Goal: Task Accomplishment & Management: Manage account settings

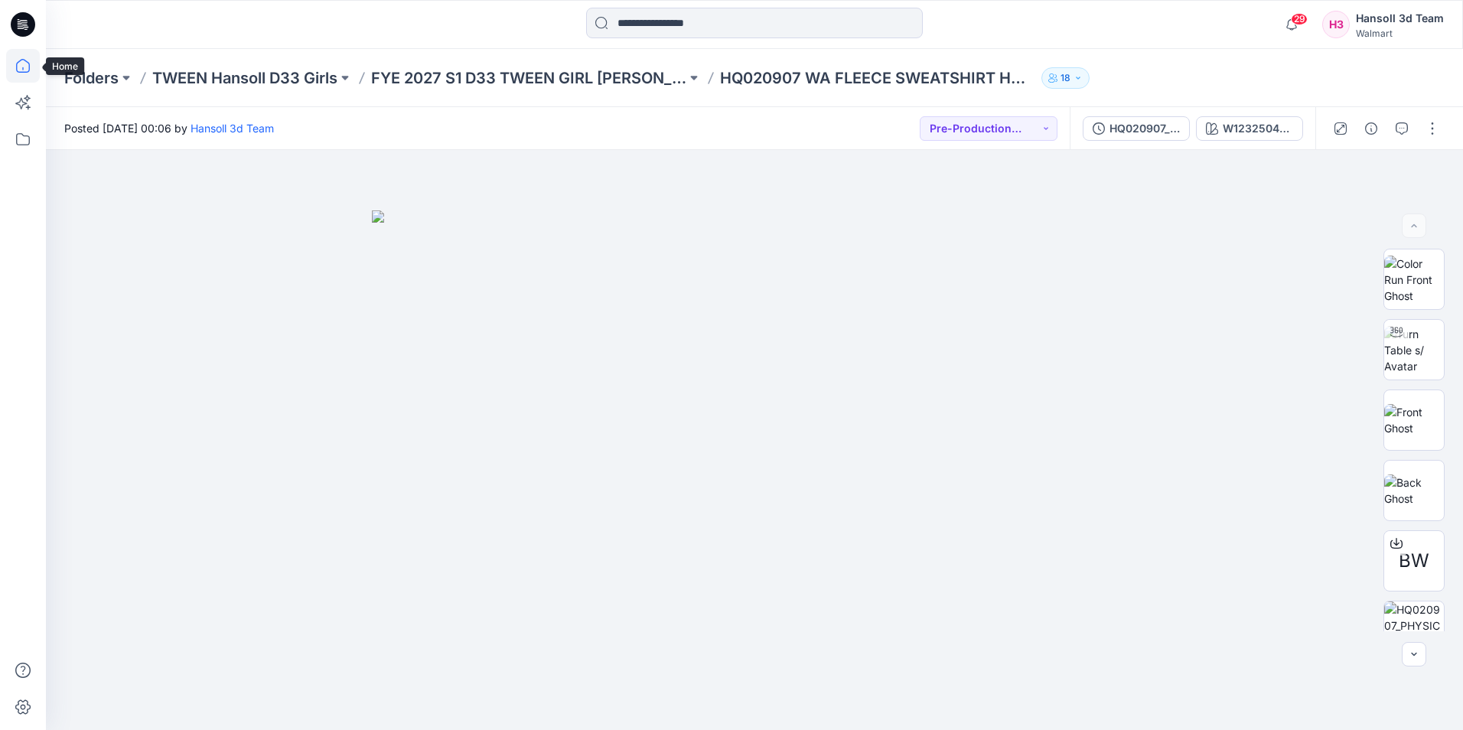
click at [26, 66] on icon at bounding box center [23, 66] width 34 height 34
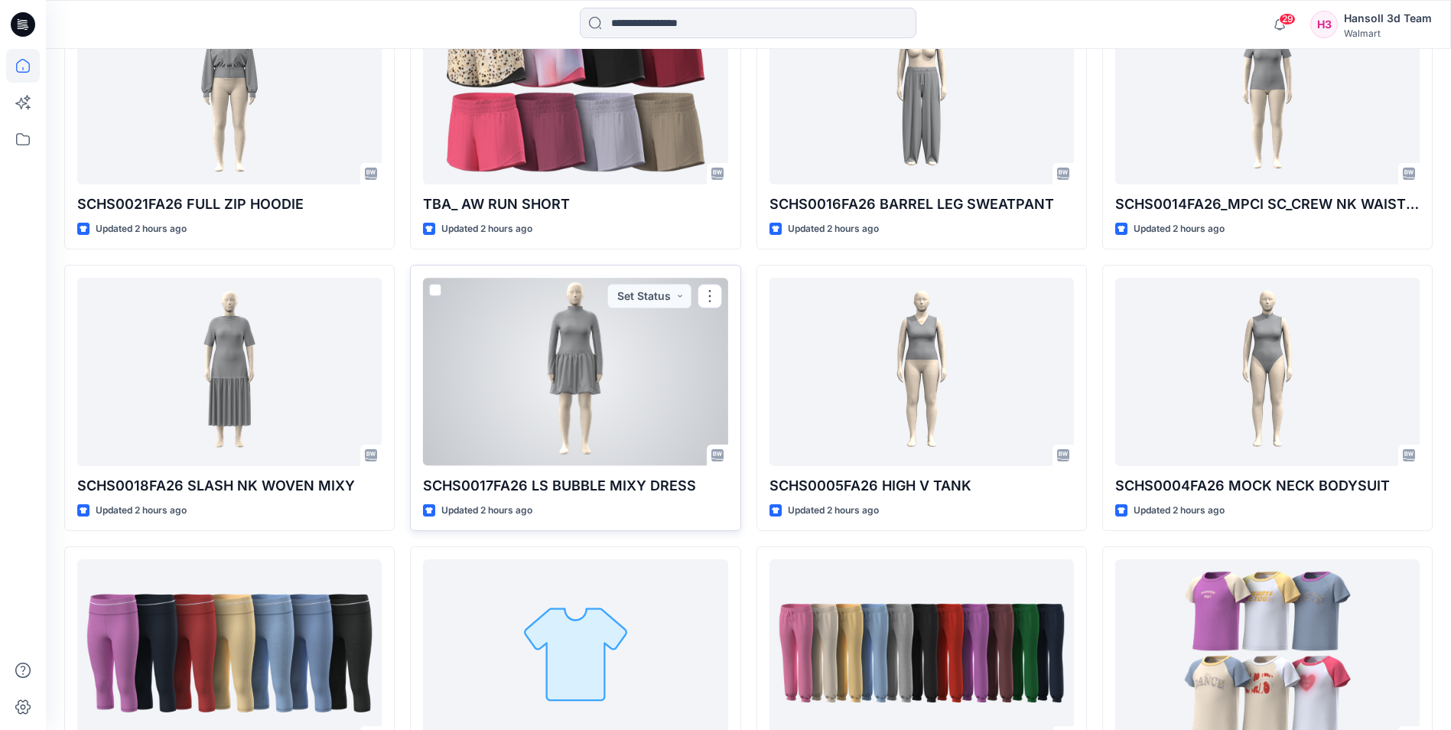
scroll to position [1423, 0]
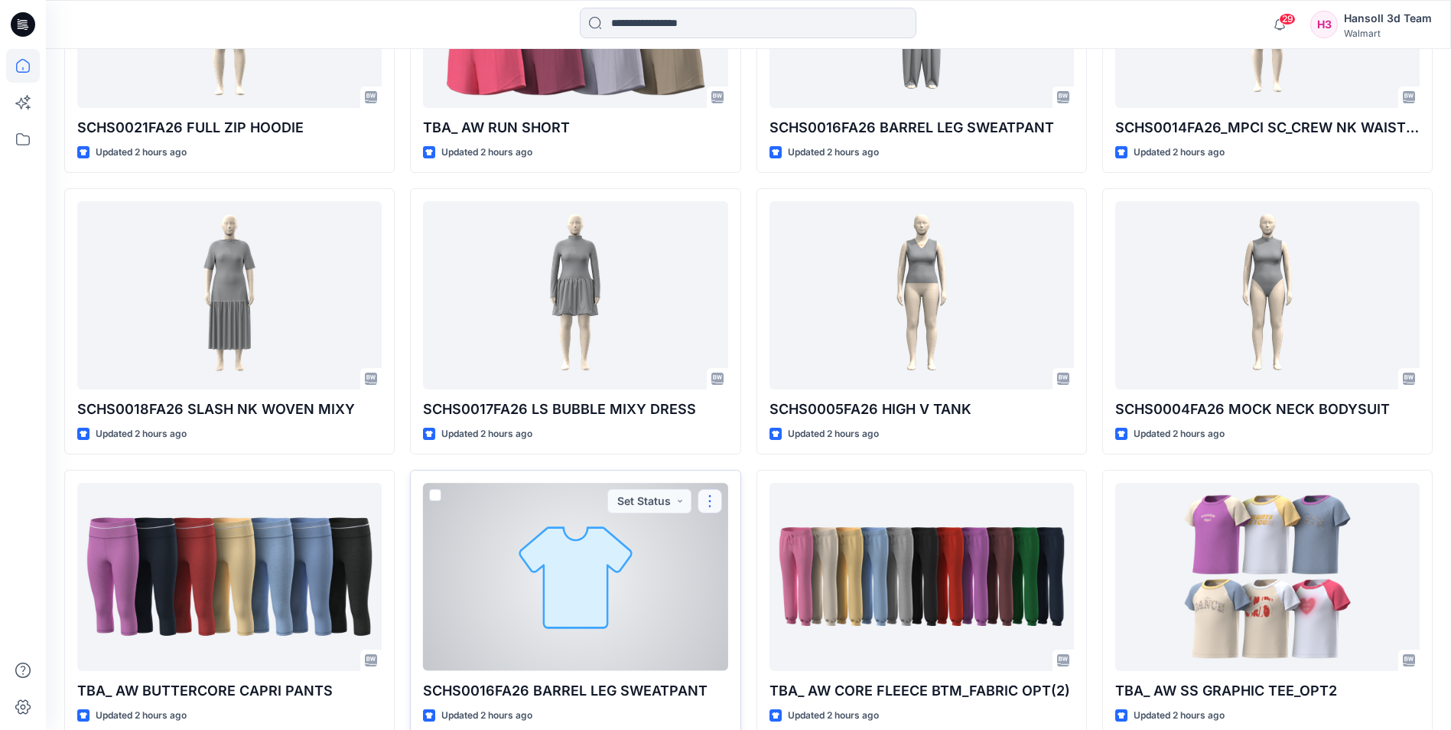
click at [713, 502] on button "button" at bounding box center [710, 501] width 24 height 24
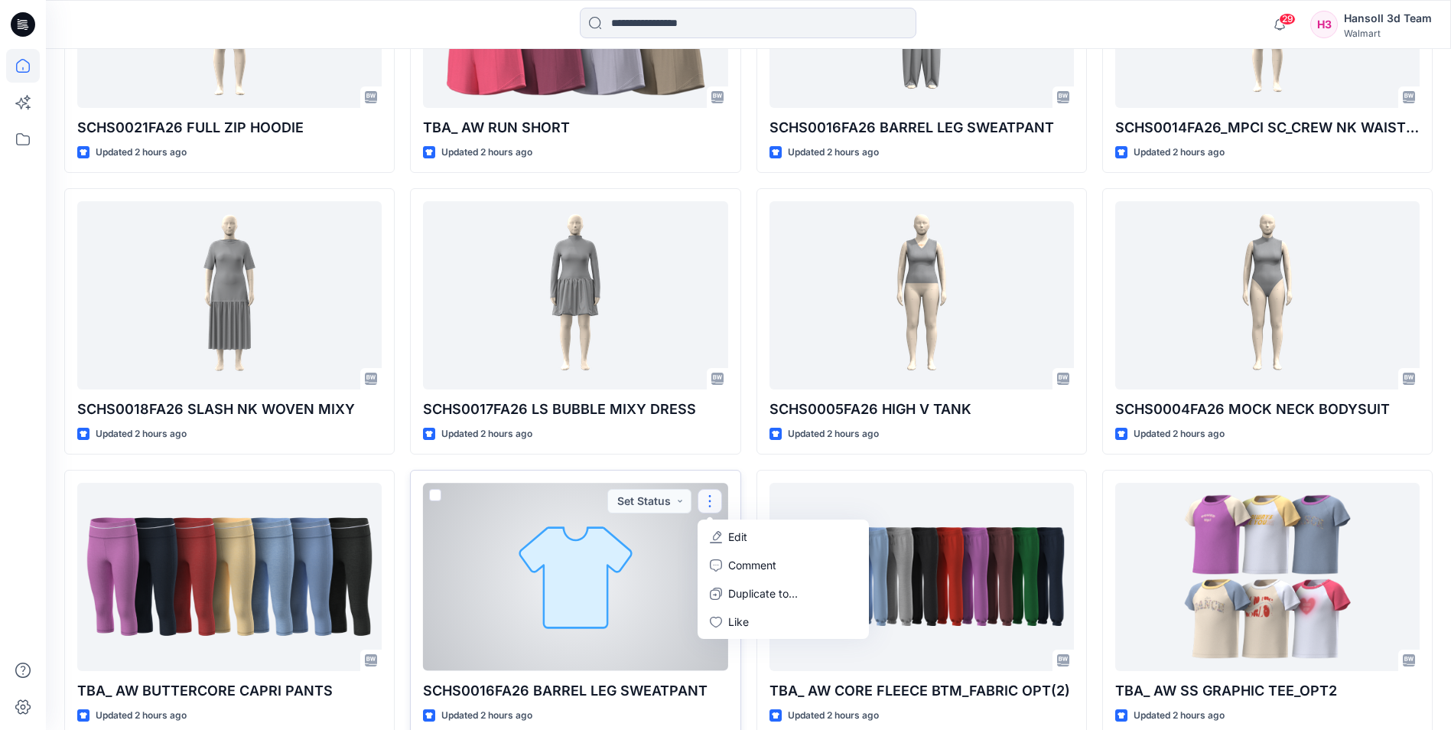
click at [749, 539] on button "Edit" at bounding box center [783, 537] width 165 height 28
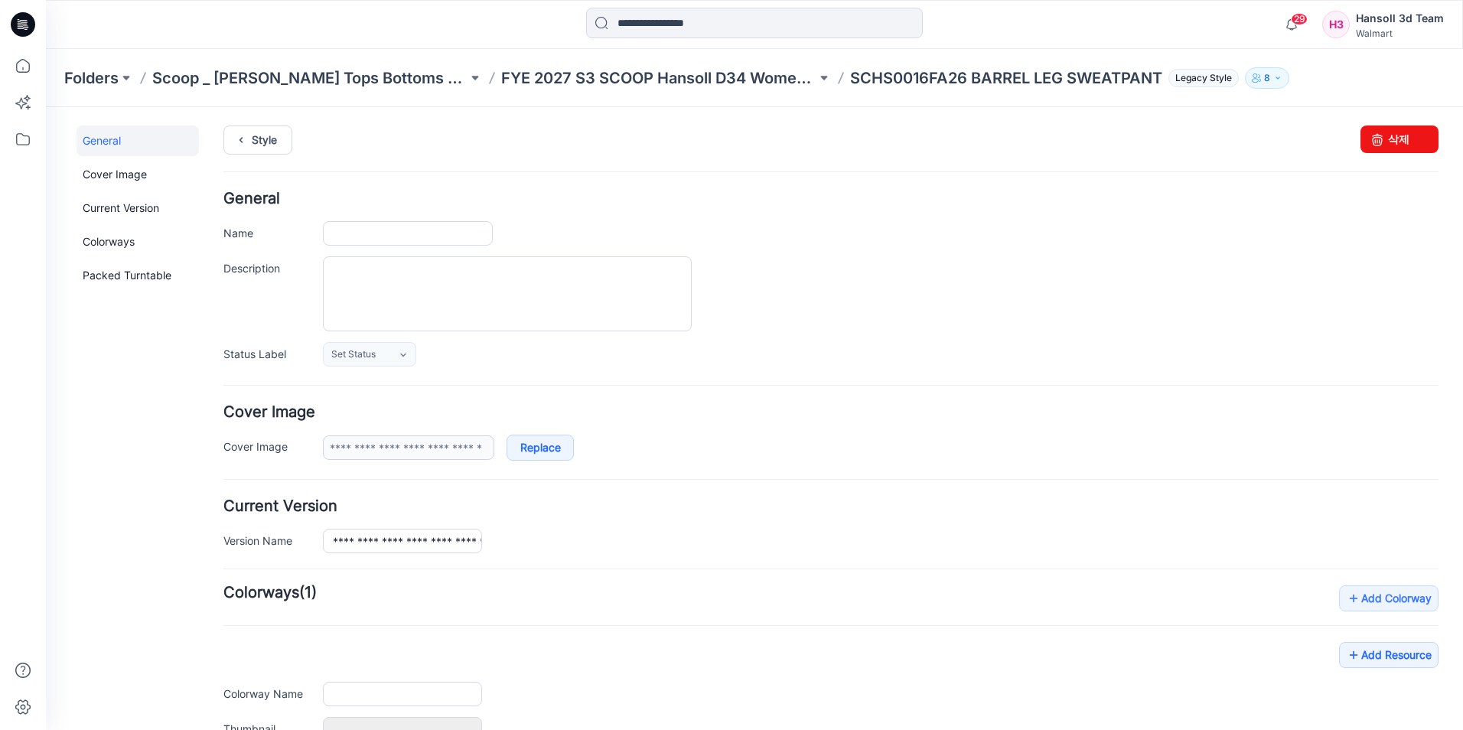
type input "**********"
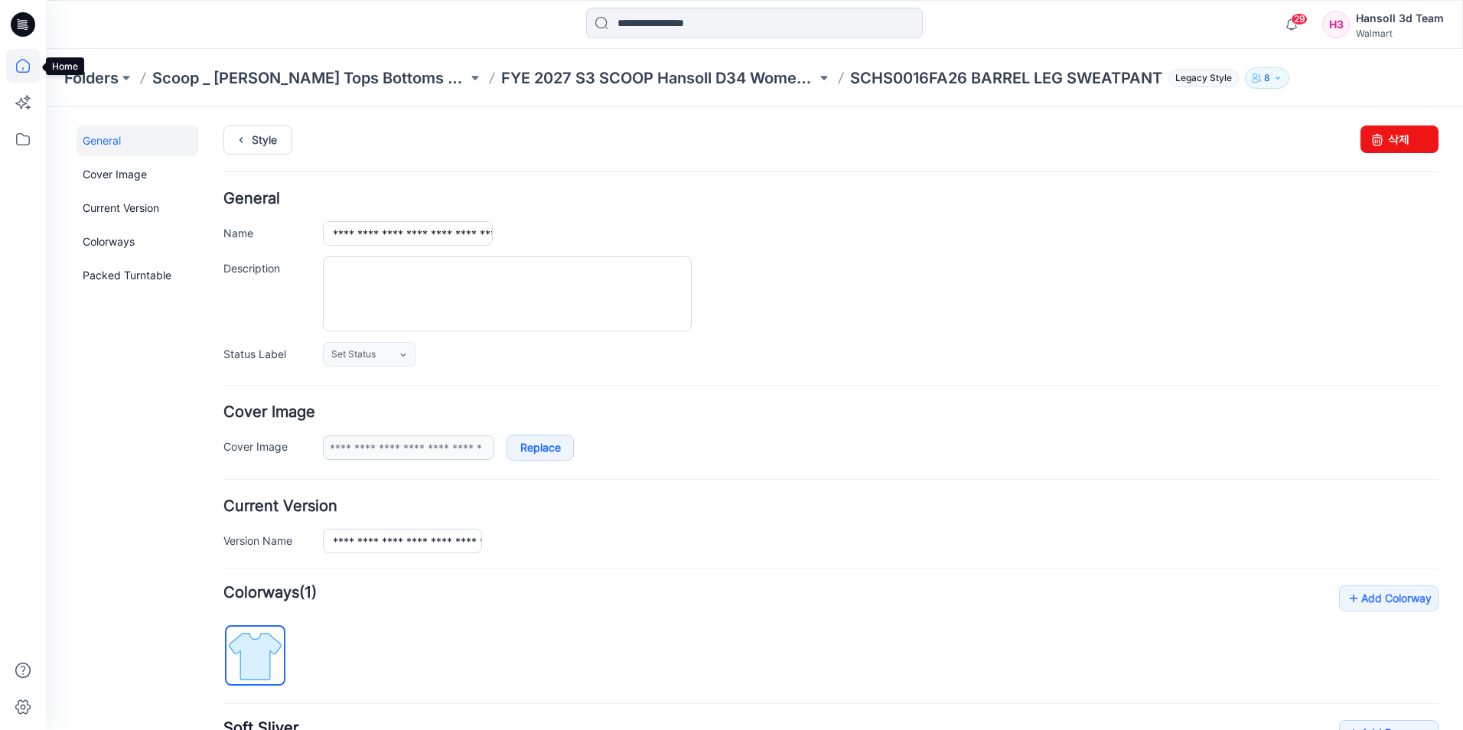
click at [16, 67] on icon at bounding box center [23, 66] width 34 height 34
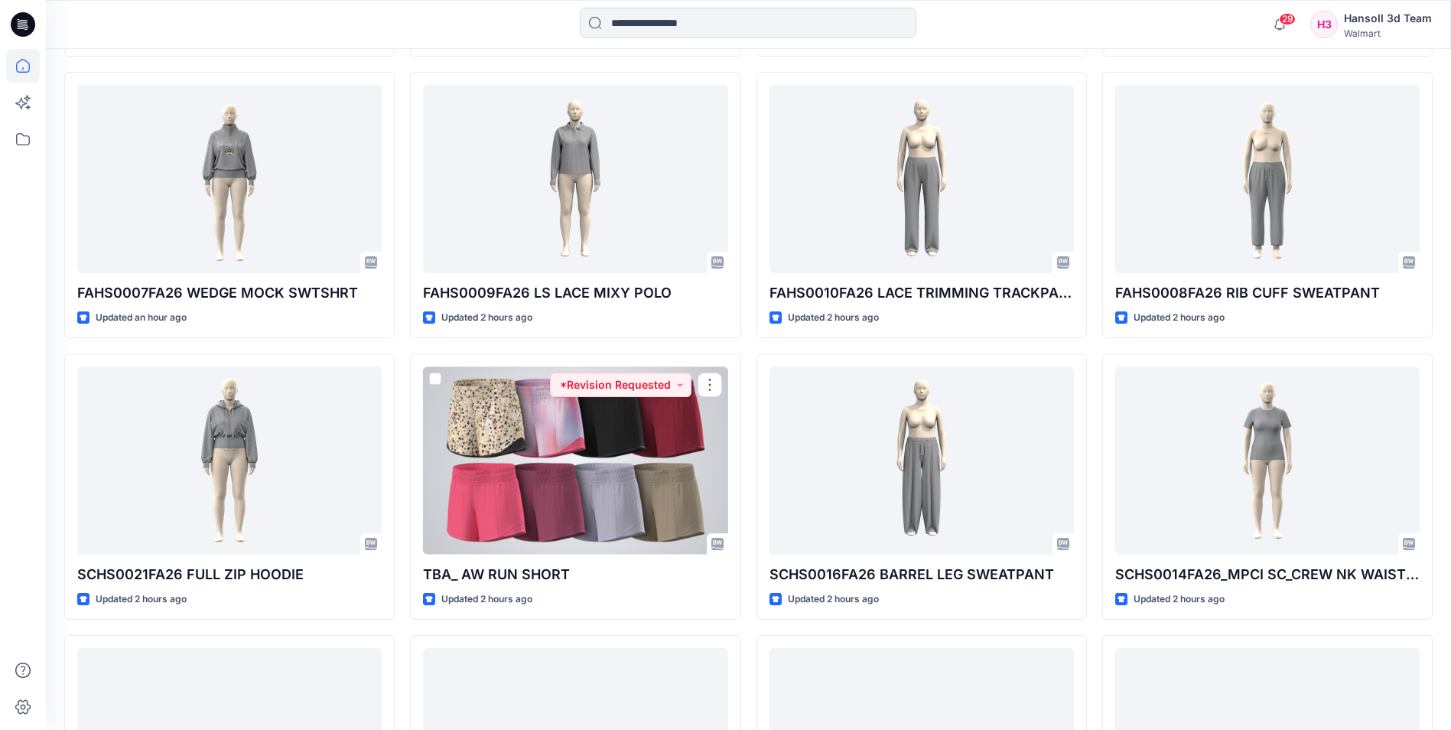
scroll to position [1359, 0]
